Goal: Task Accomplishment & Management: Complete application form

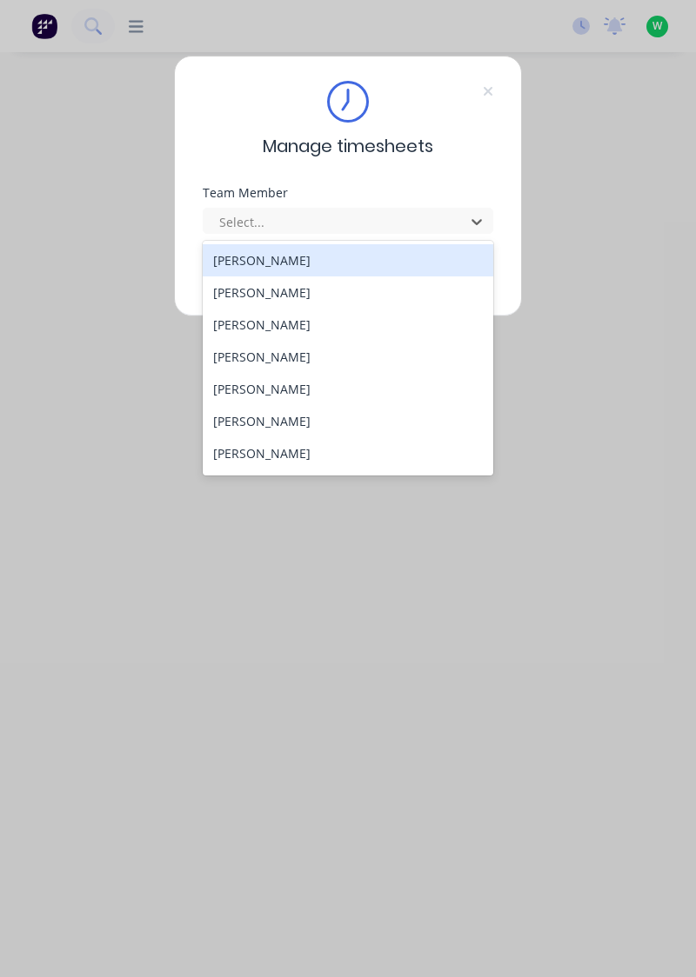
click at [251, 350] on div "[PERSON_NAME]" at bounding box center [348, 357] width 291 height 32
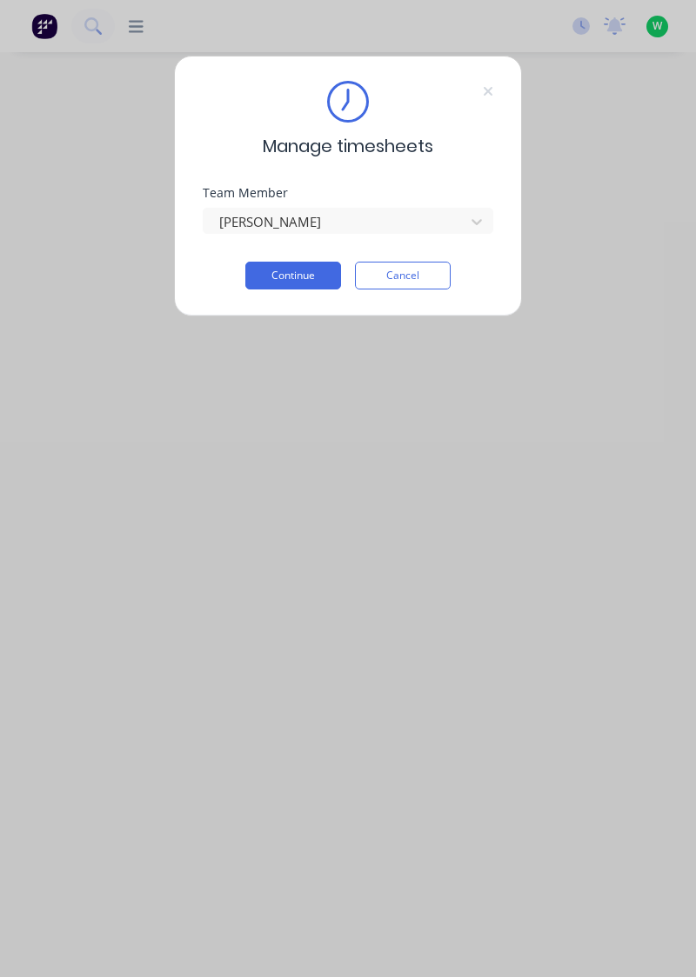
click at [293, 269] on button "Continue" at bounding box center [293, 276] width 96 height 28
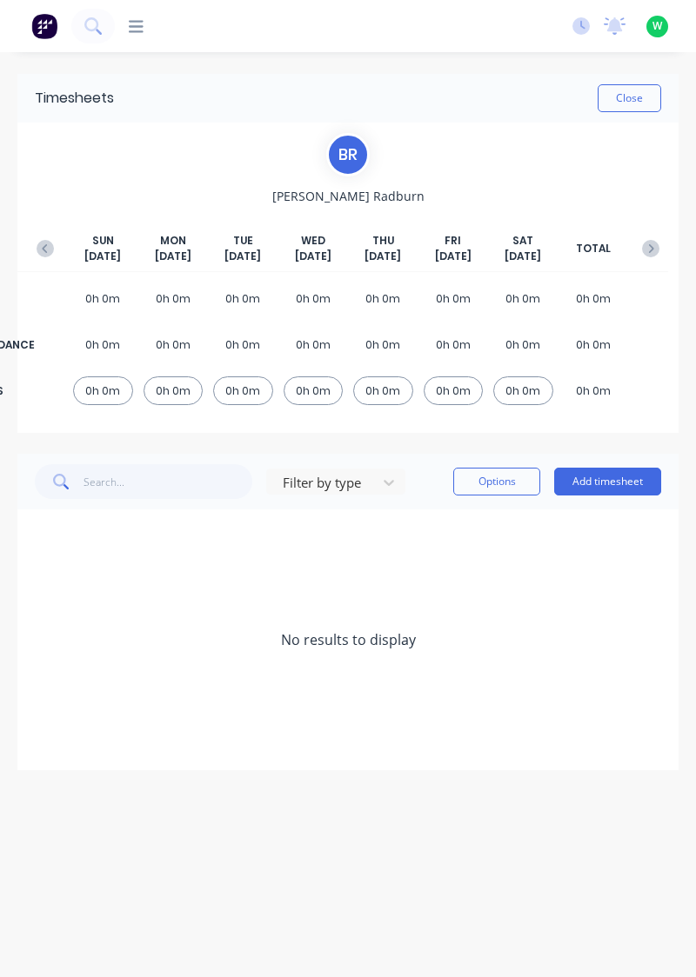
click at [609, 485] on button "Add timesheet" at bounding box center [607, 482] width 107 height 28
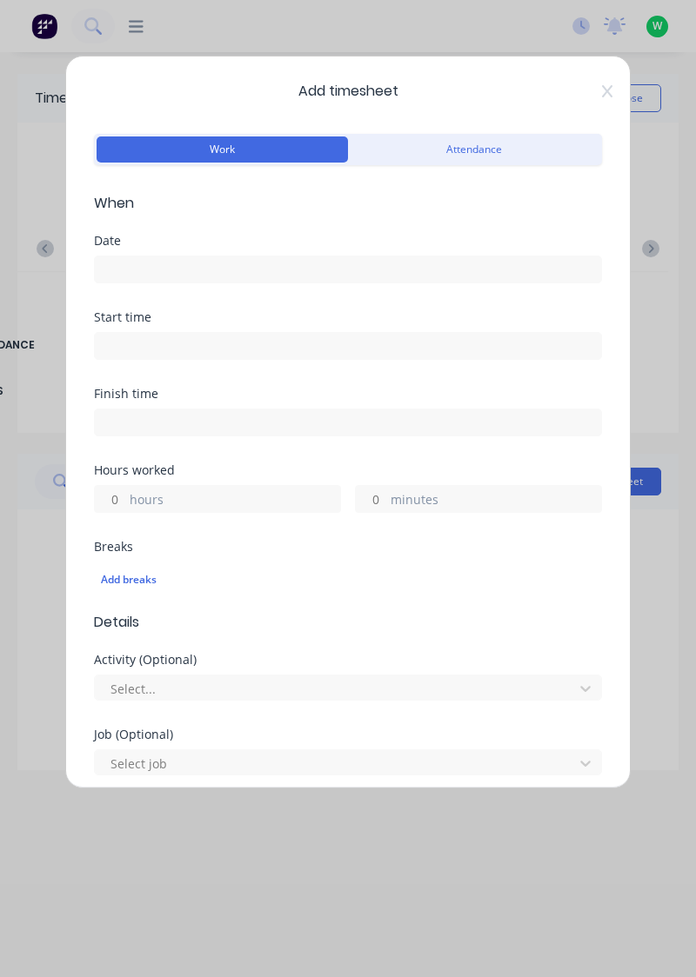
click at [153, 273] on input at bounding box center [348, 269] width 506 height 26
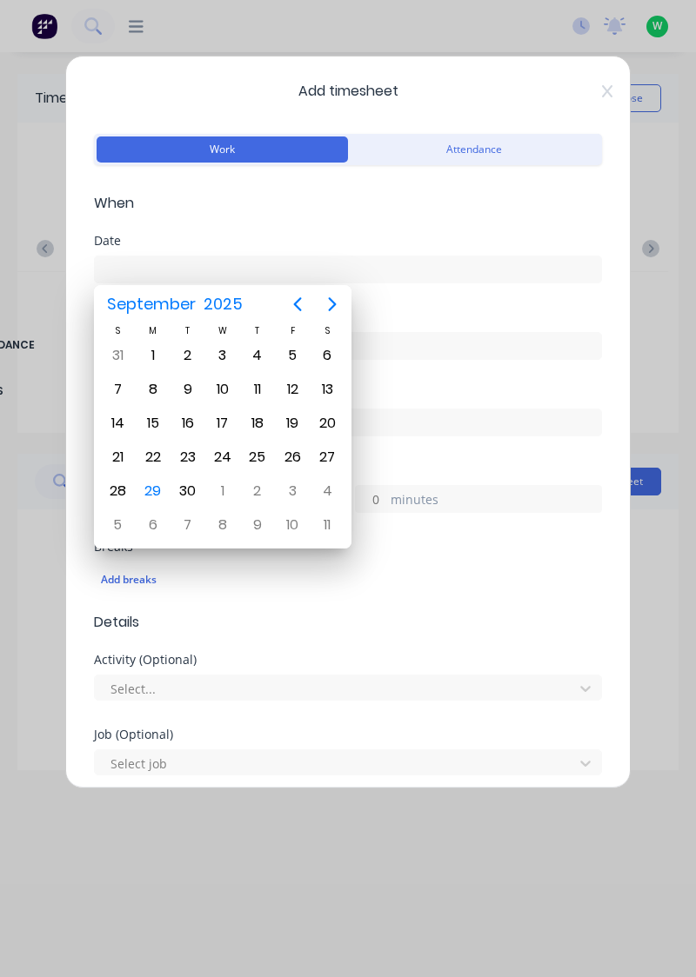
click at [300, 457] on div "26" at bounding box center [292, 457] width 26 height 26
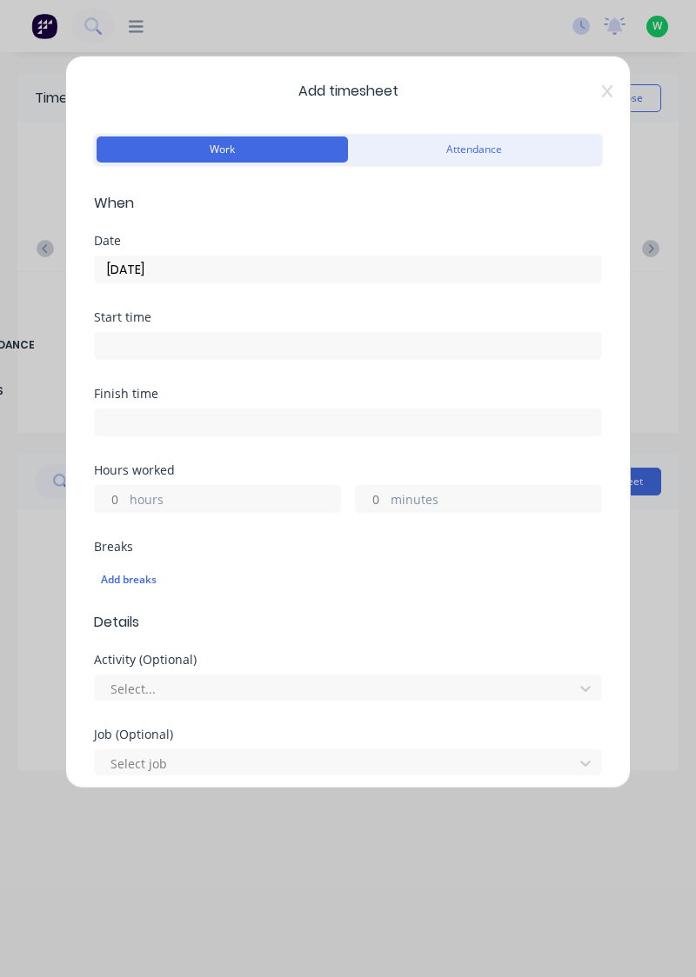
type input "[DATE]"
click at [110, 490] on input "hours" at bounding box center [110, 499] width 30 height 26
type input "1"
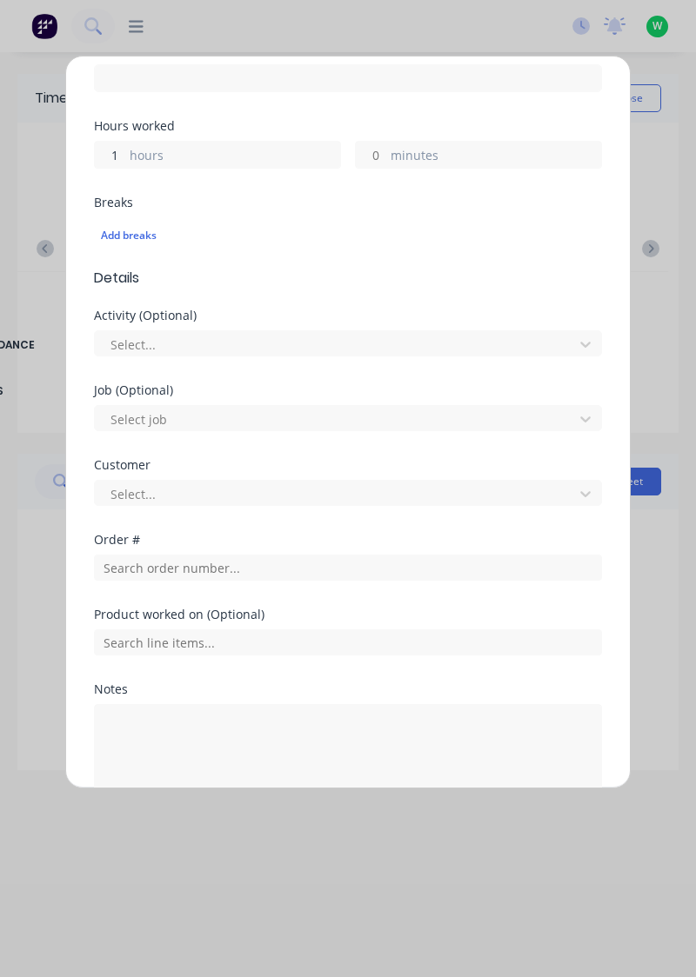
scroll to position [345, 0]
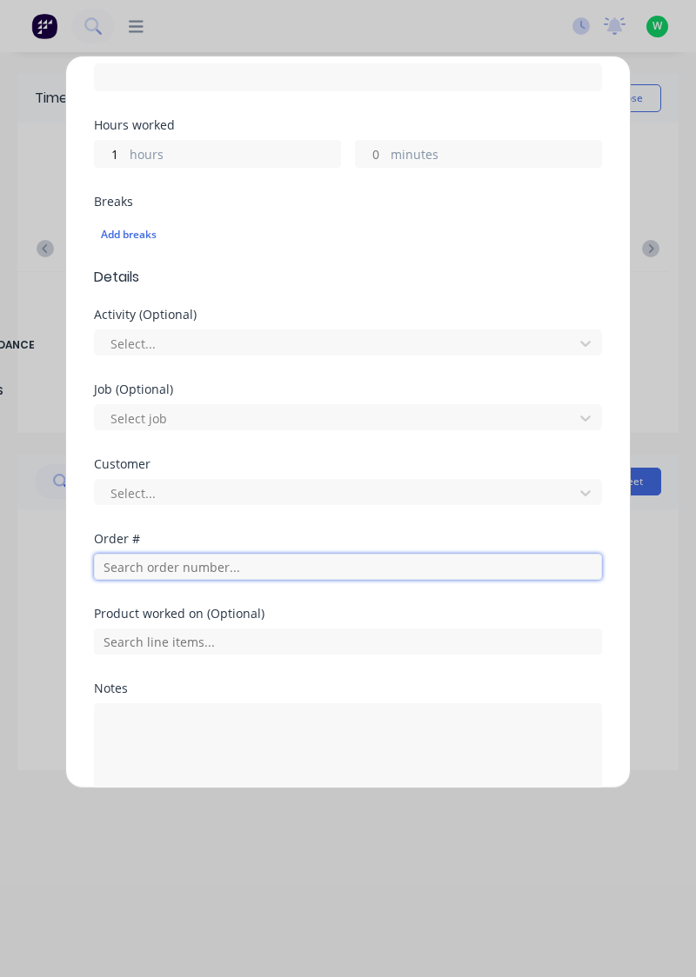
click at [176, 561] on input "text" at bounding box center [348, 567] width 508 height 26
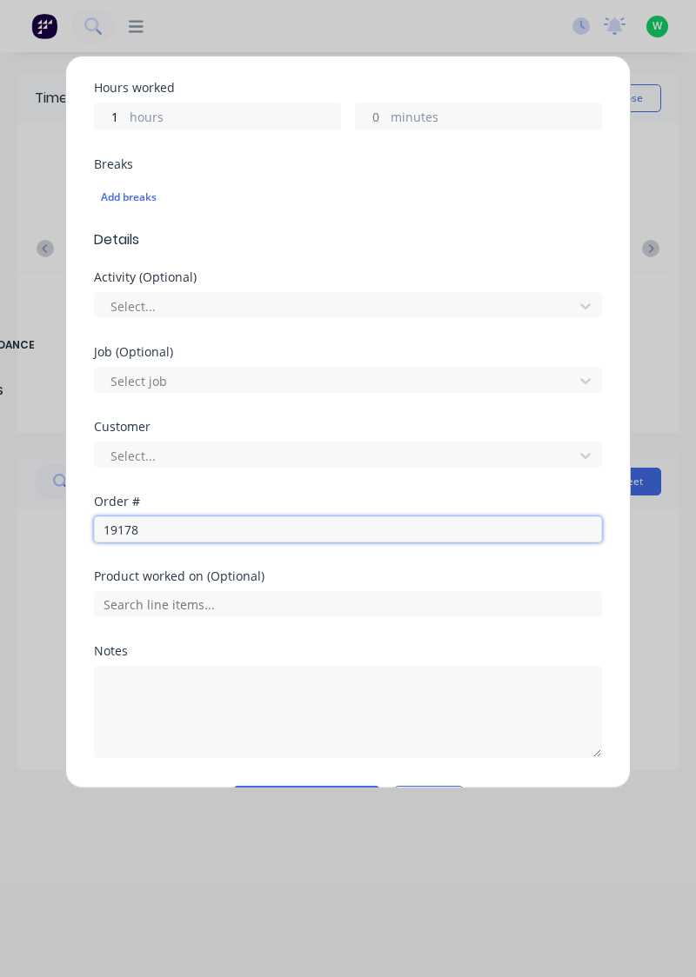
scroll to position [429, 0]
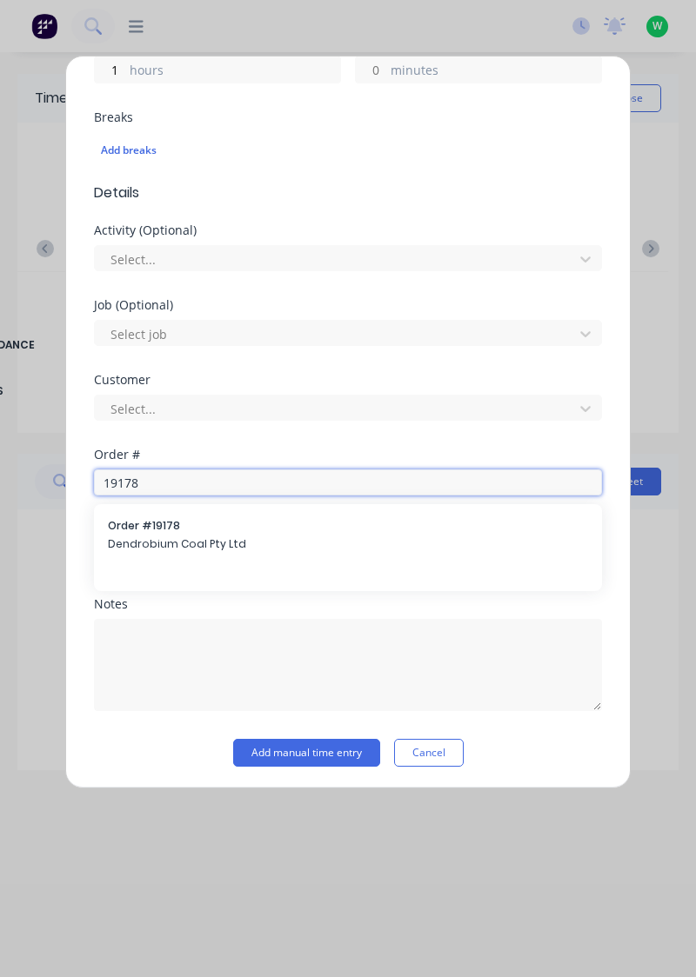
type input "19178"
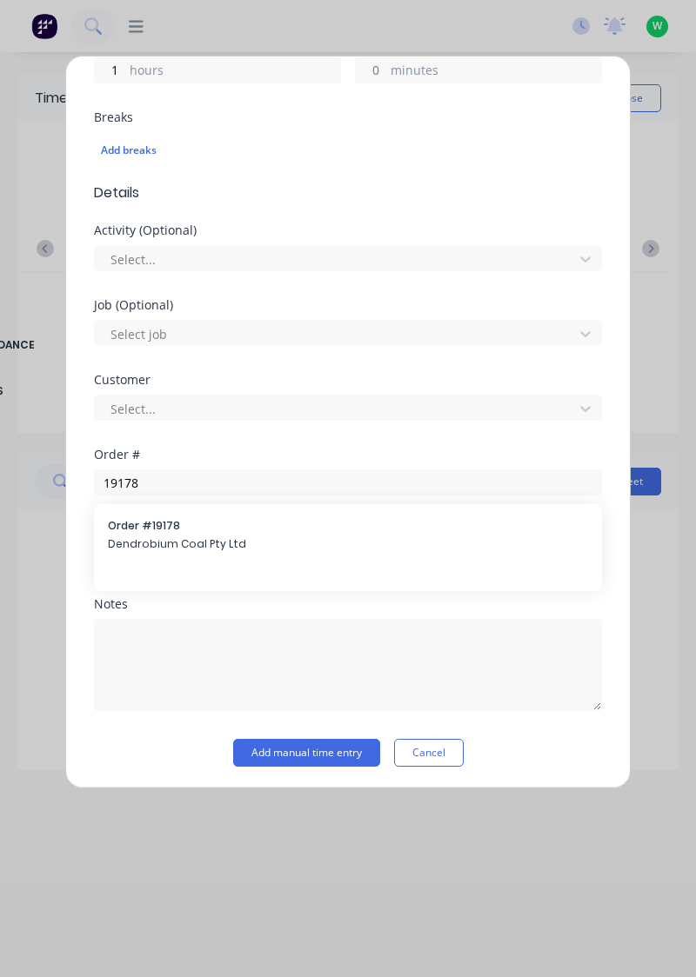
click at [174, 532] on div "Order # 19178 Dendrobium Coal Pty Ltd" at bounding box center [348, 536] width 480 height 37
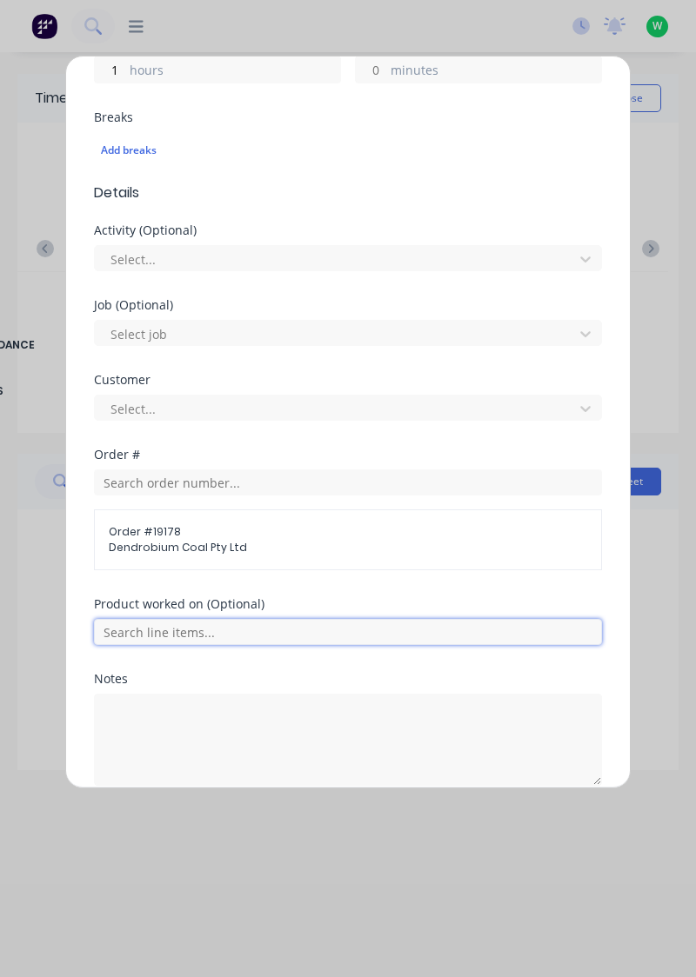
click at [186, 628] on input "text" at bounding box center [348, 632] width 508 height 26
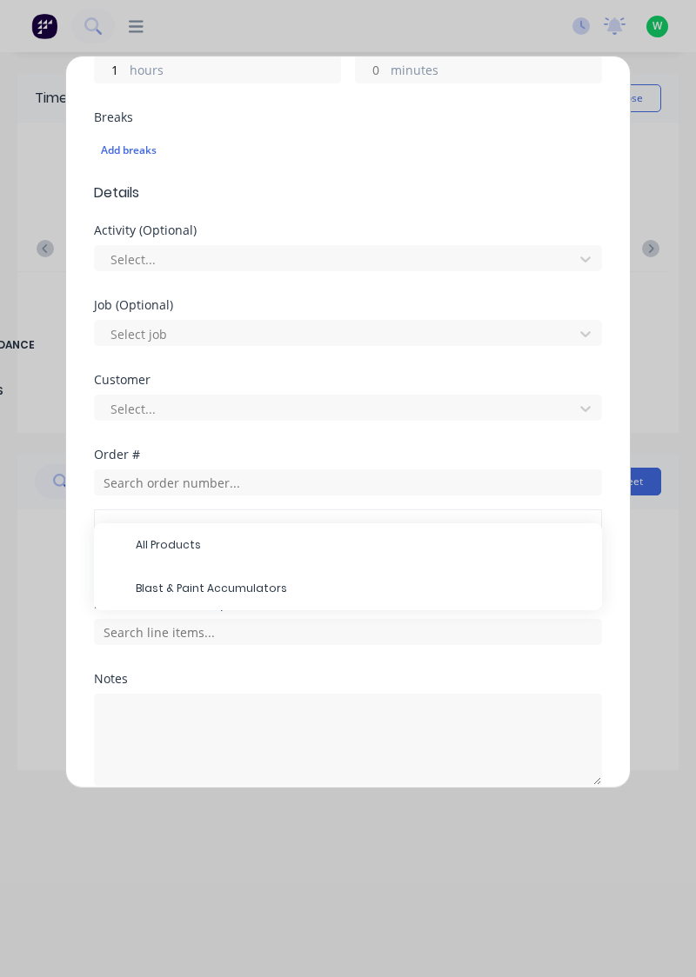
click at [209, 583] on span "Blast & Paint Accumulators" at bounding box center [362, 589] width 452 height 16
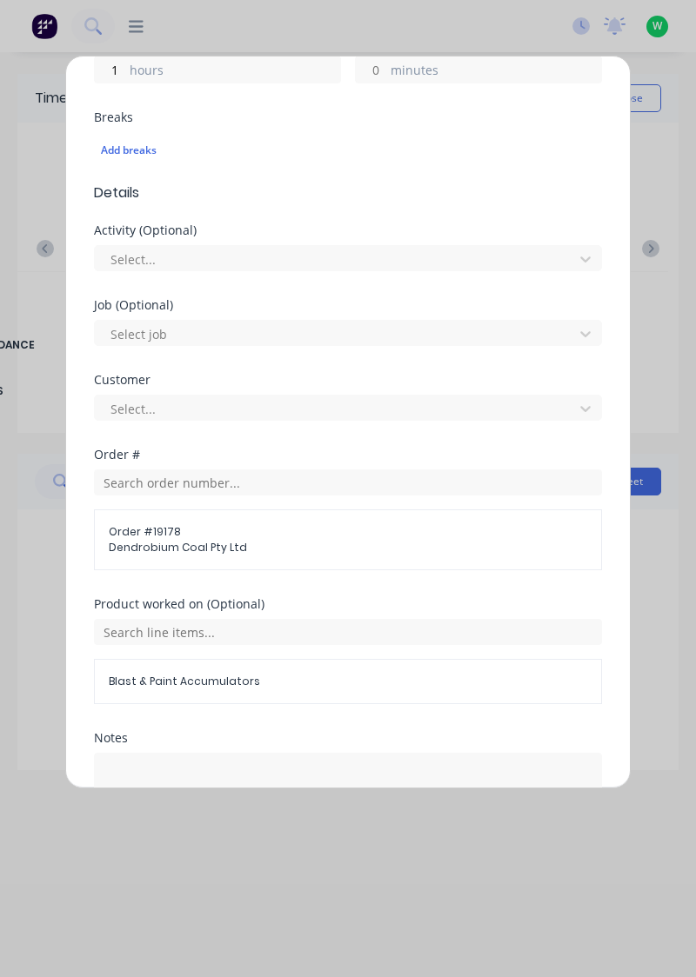
scroll to position [562, 0]
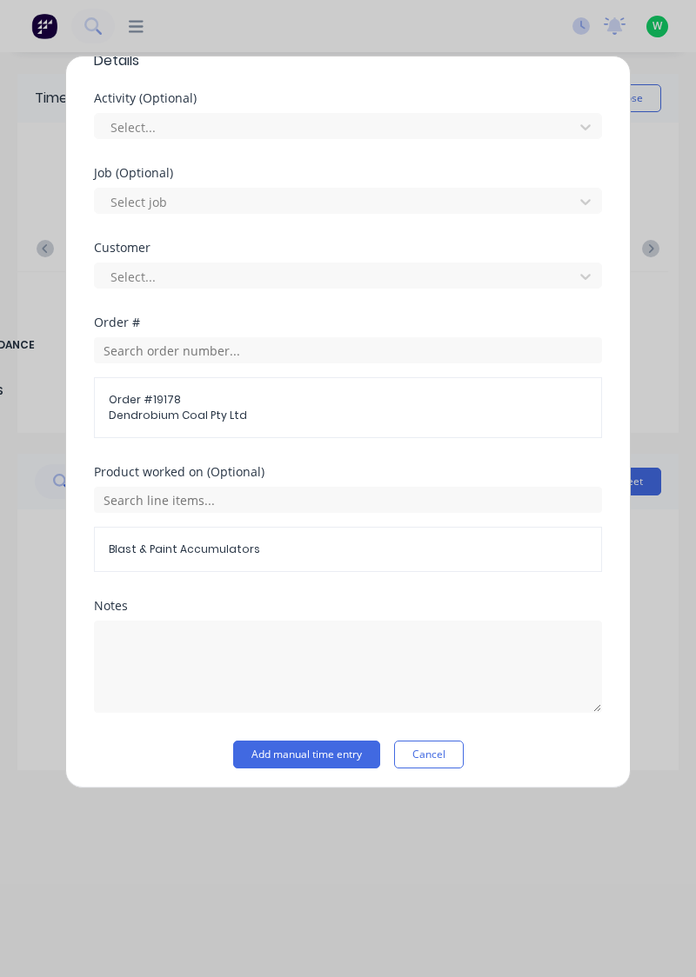
click at [326, 743] on button "Add manual time entry" at bounding box center [306, 755] width 147 height 28
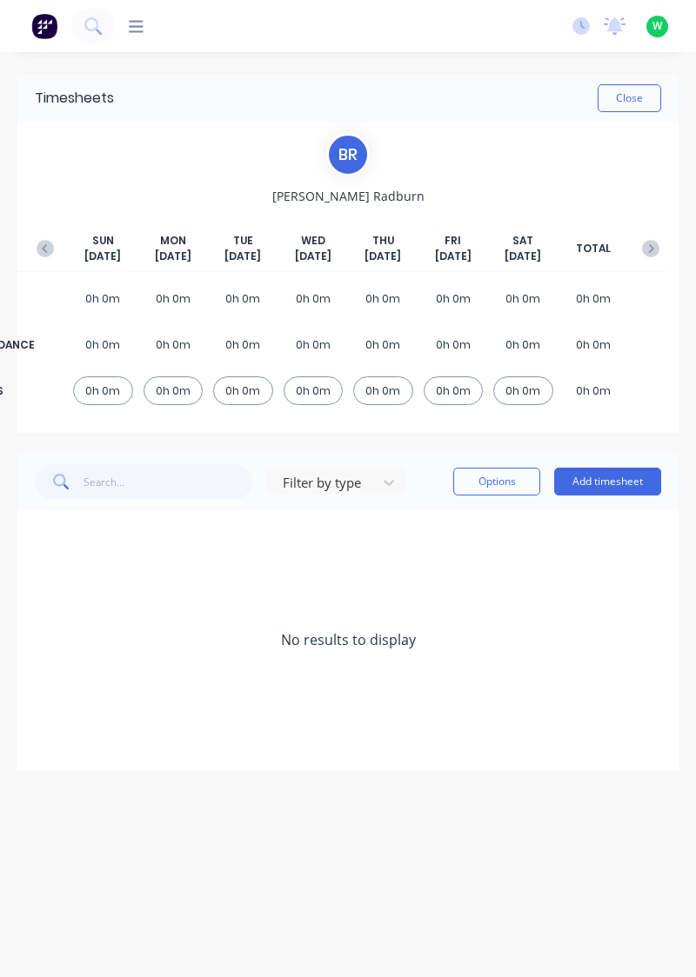
click at [615, 478] on button "Add timesheet" at bounding box center [607, 482] width 107 height 28
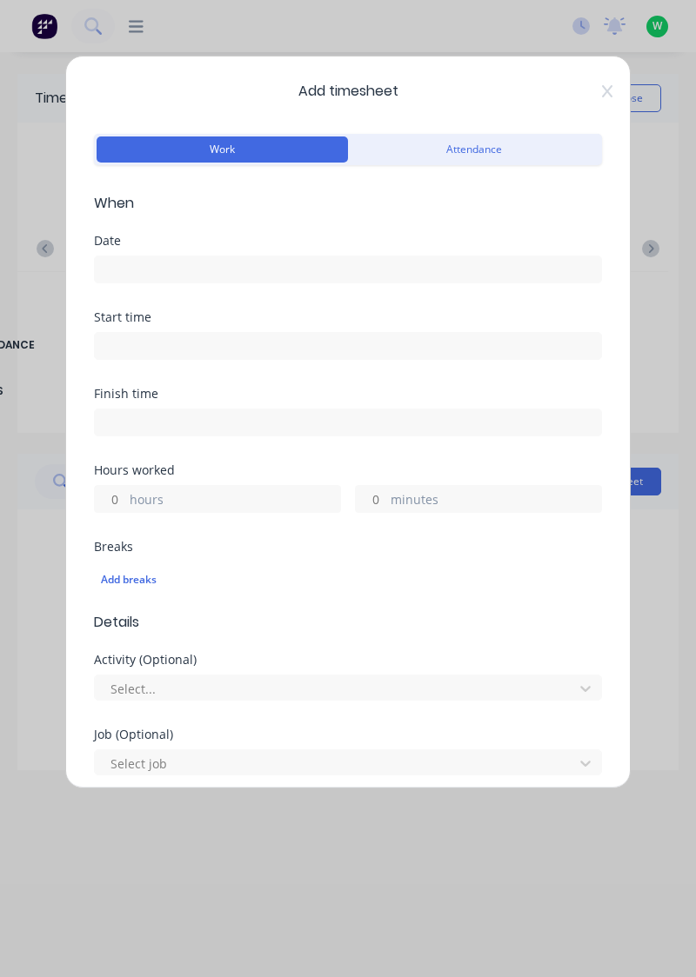
click at [139, 267] on input at bounding box center [348, 269] width 506 height 26
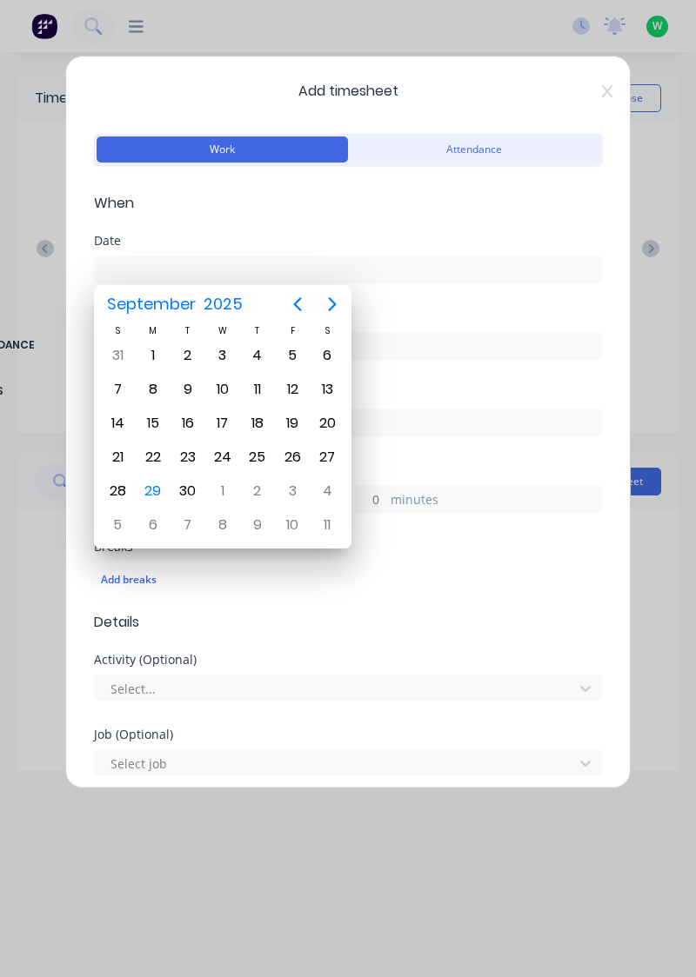
click at [296, 455] on div "26" at bounding box center [292, 457] width 26 height 26
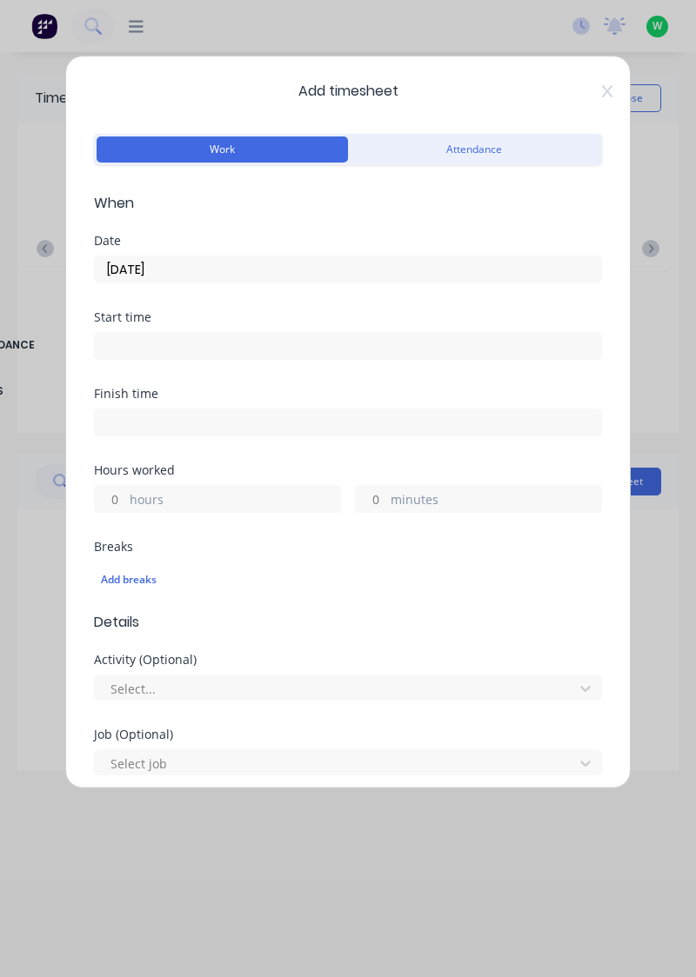
type input "[DATE]"
click at [120, 499] on input "hours" at bounding box center [110, 499] width 30 height 26
type input "5"
click at [376, 501] on input "minutes" at bounding box center [371, 499] width 30 height 26
type input "30"
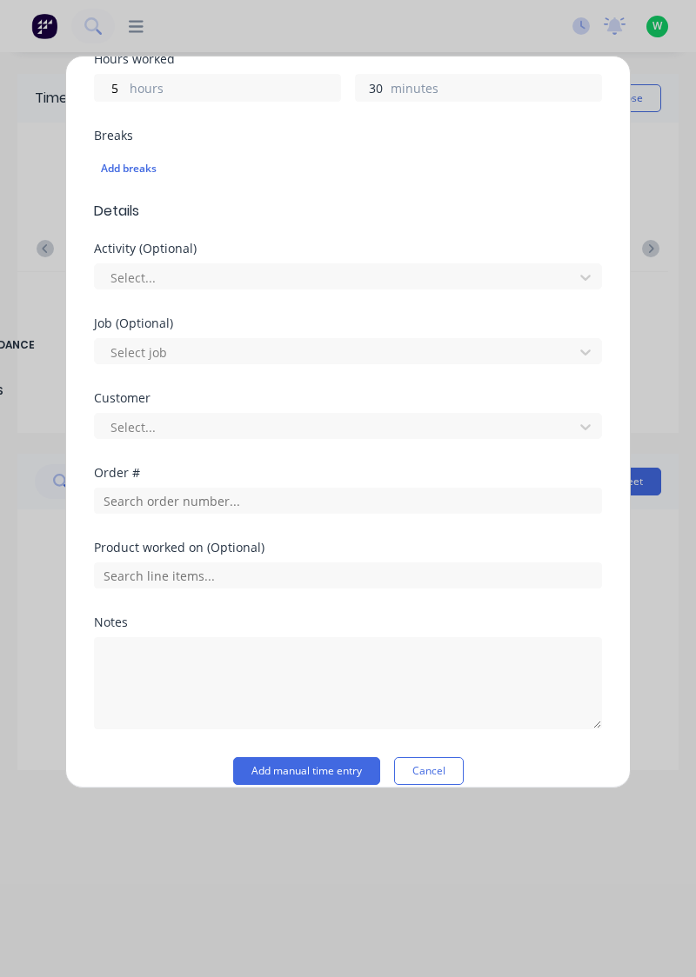
scroll to position [429, 0]
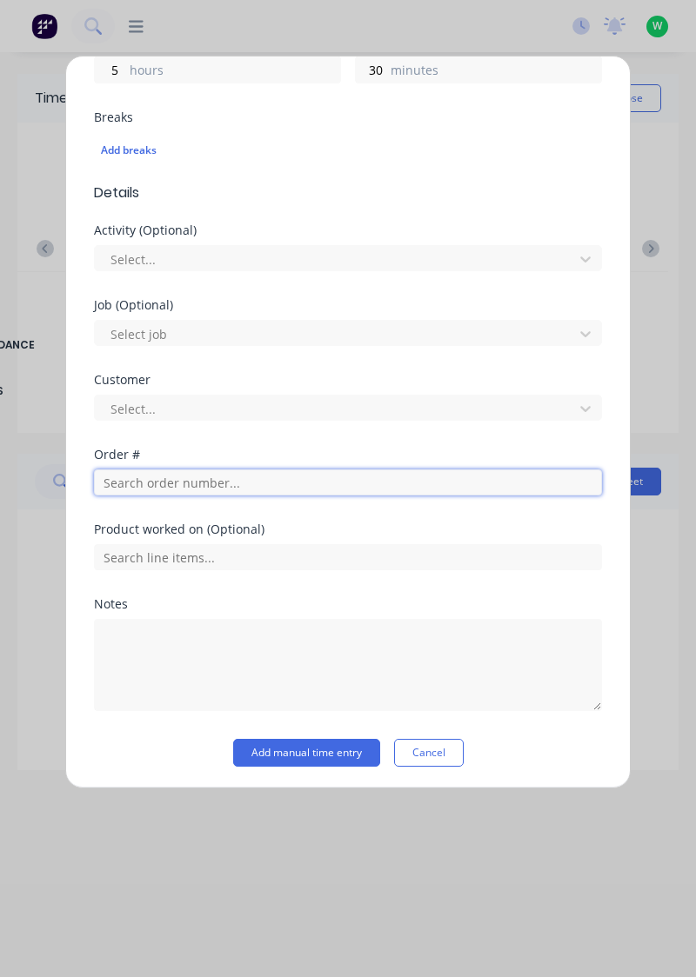
click at [193, 475] on input "text" at bounding box center [348, 482] width 508 height 26
type input "17943"
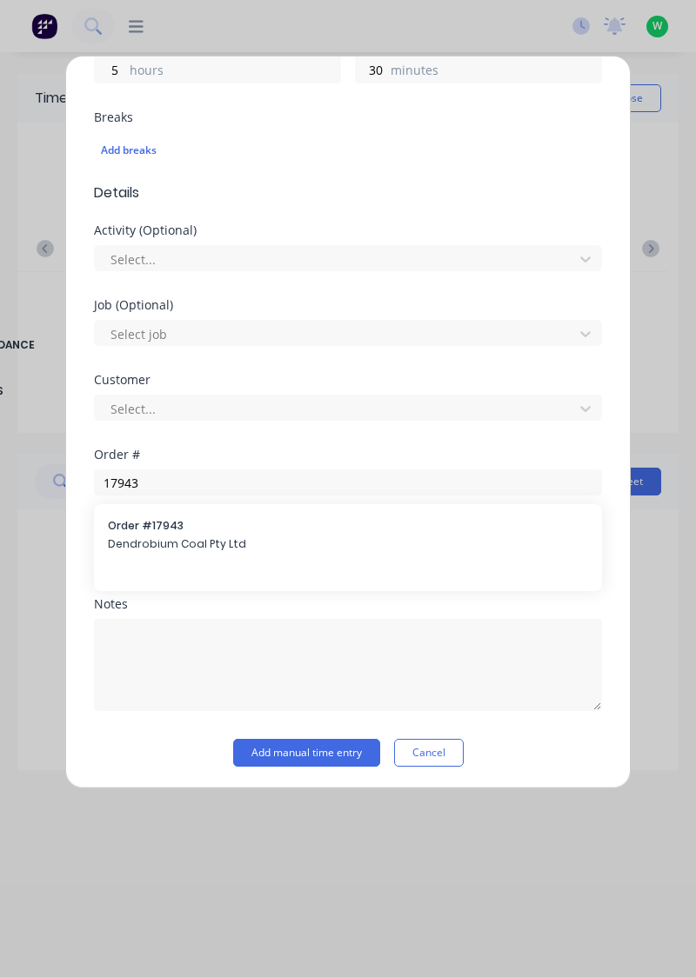
click at [188, 543] on span "Dendrobium Coal Pty Ltd" at bounding box center [348, 544] width 480 height 16
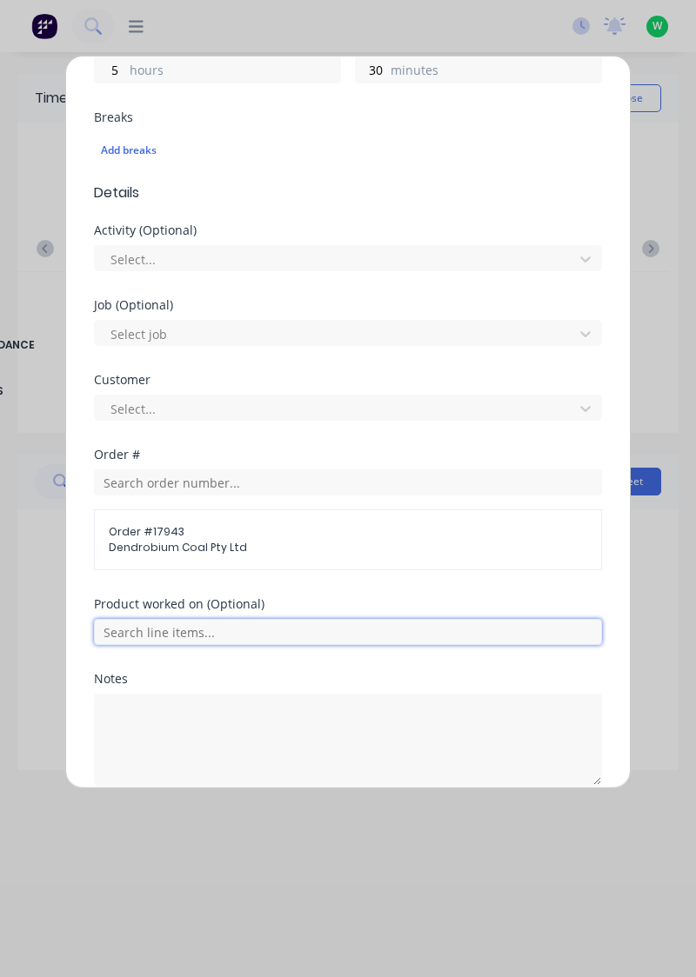
click at [181, 623] on input "text" at bounding box center [348, 632] width 508 height 26
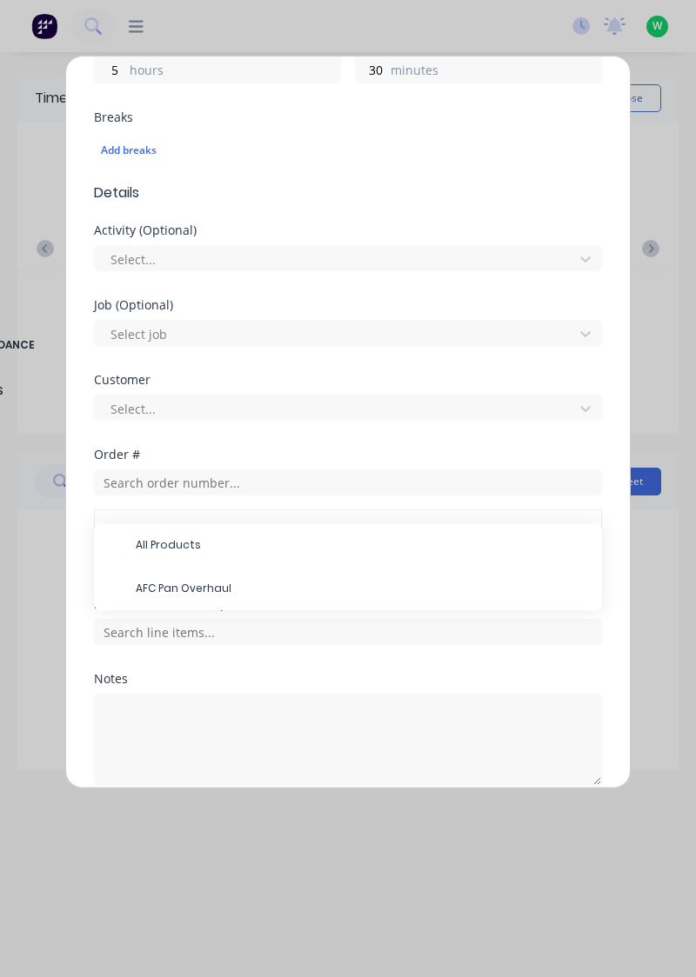
click at [197, 586] on span "AFC Pan Overhaul" at bounding box center [362, 589] width 452 height 16
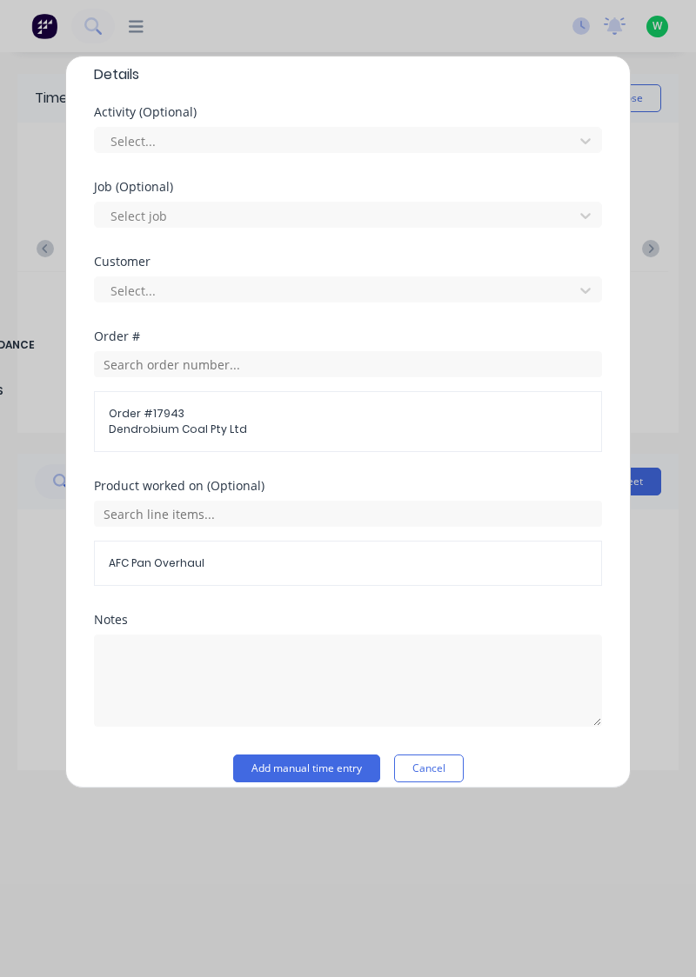
scroll to position [562, 0]
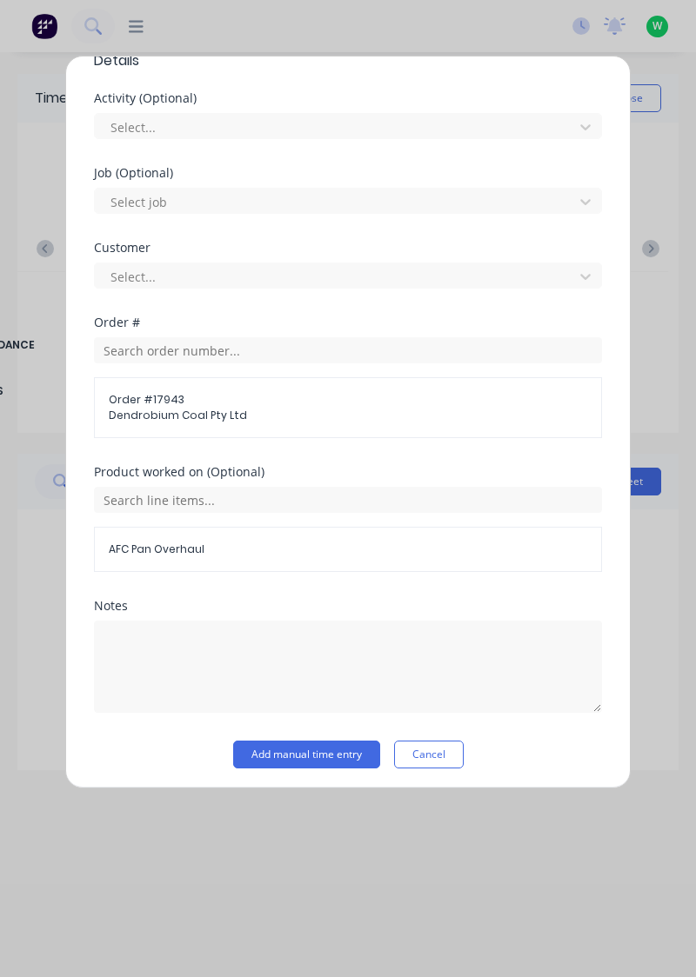
click at [318, 748] on button "Add manual time entry" at bounding box center [306, 755] width 147 height 28
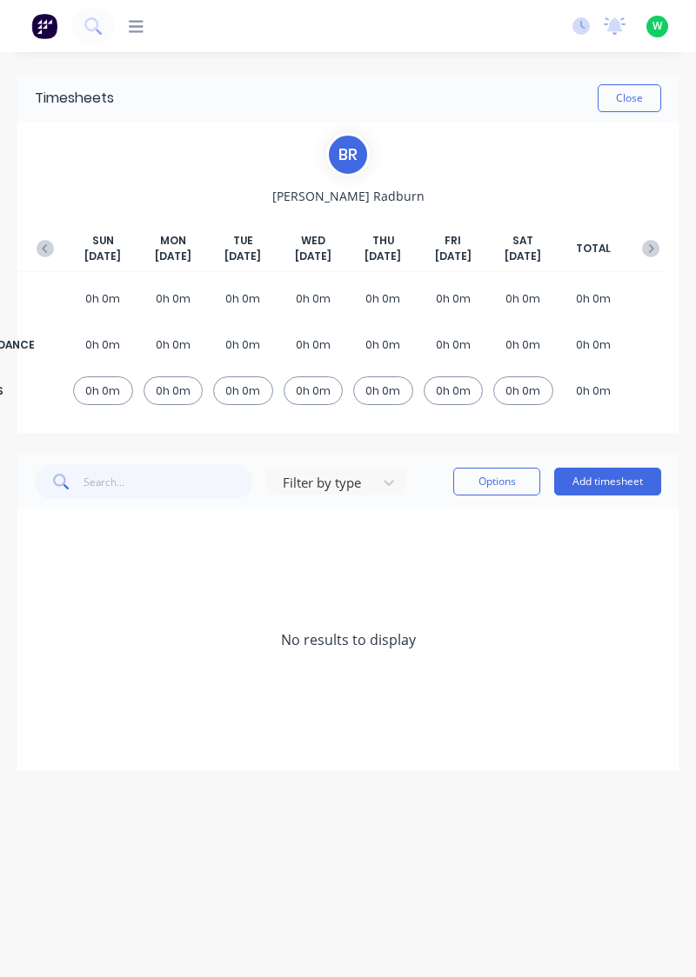
click at [37, 249] on icon "button" at bounding box center [45, 248] width 17 height 17
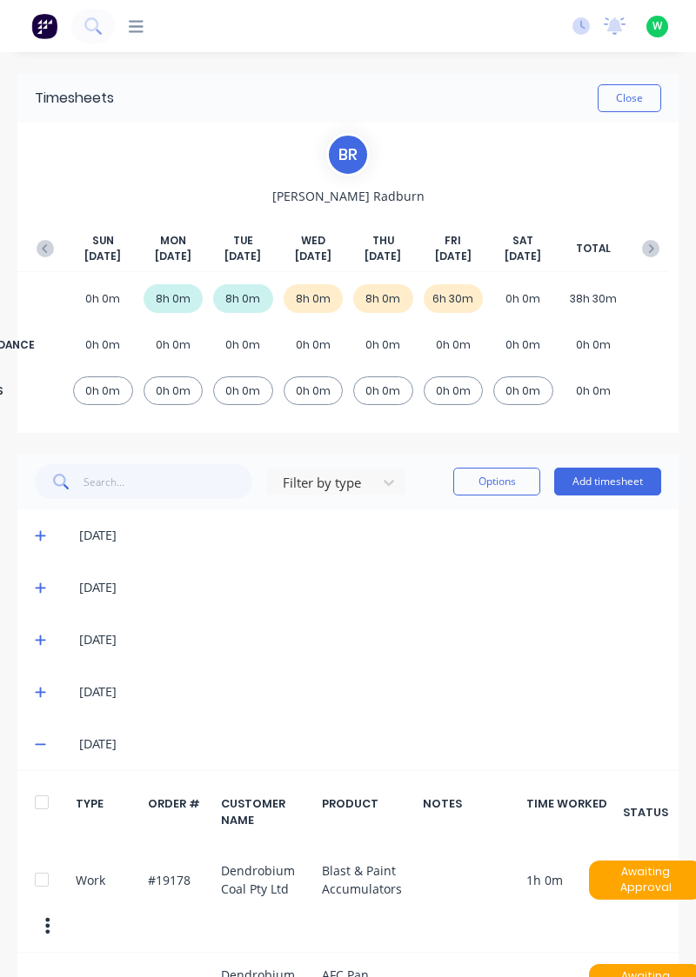
click at [654, 242] on icon "button" at bounding box center [650, 248] width 17 height 17
